Goal: Task Accomplishment & Management: Manage account settings

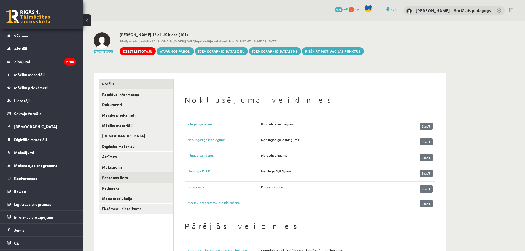
click at [105, 82] on link "Profils" at bounding box center [136, 84] width 74 height 10
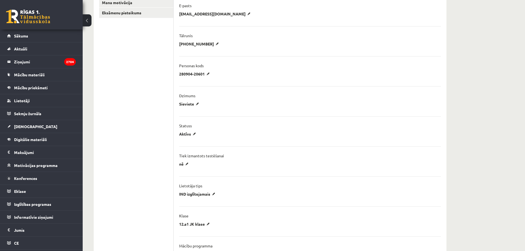
scroll to position [193, 0]
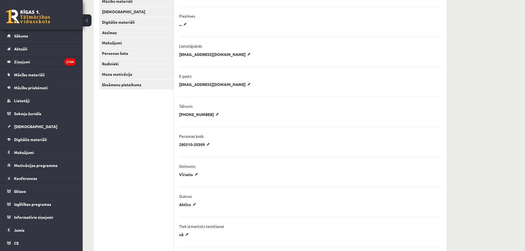
scroll to position [110, 0]
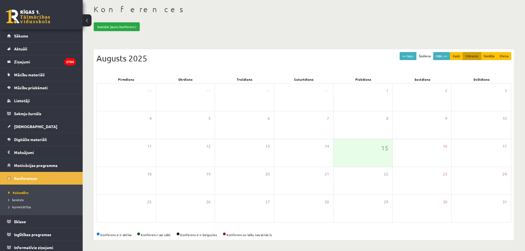
scroll to position [24, 0]
